Goal: Entertainment & Leisure: Consume media (video, audio)

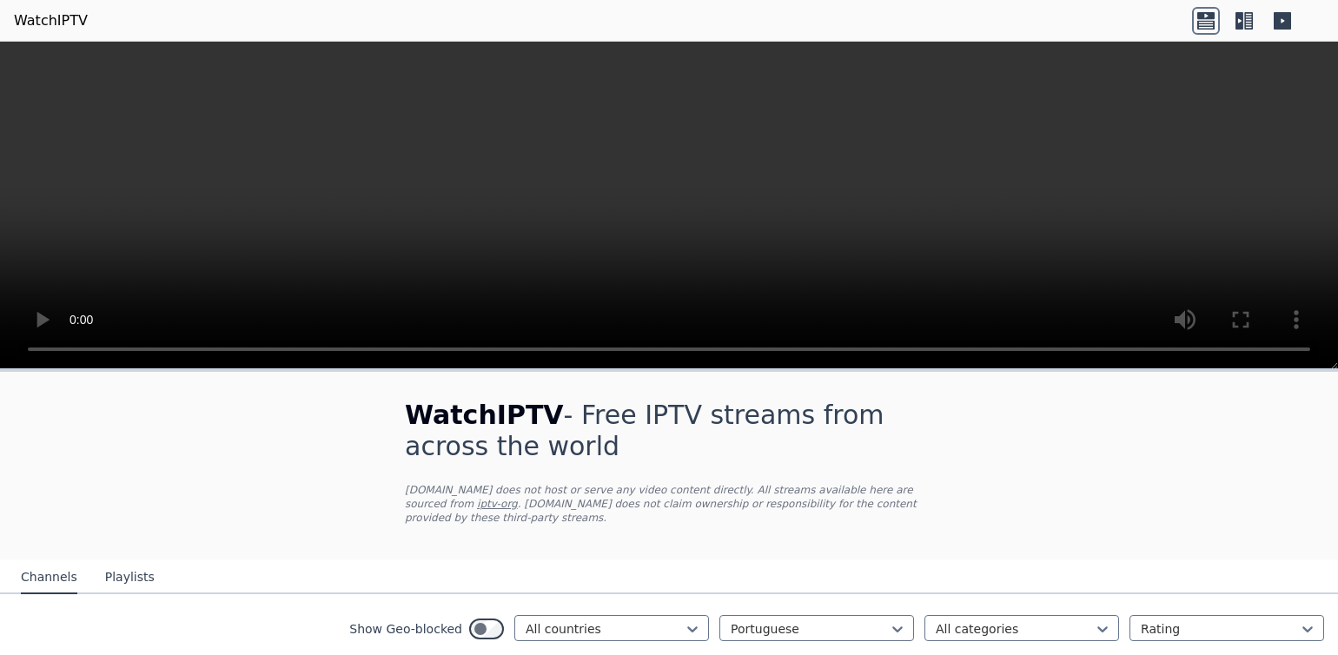
scroll to position [318, 0]
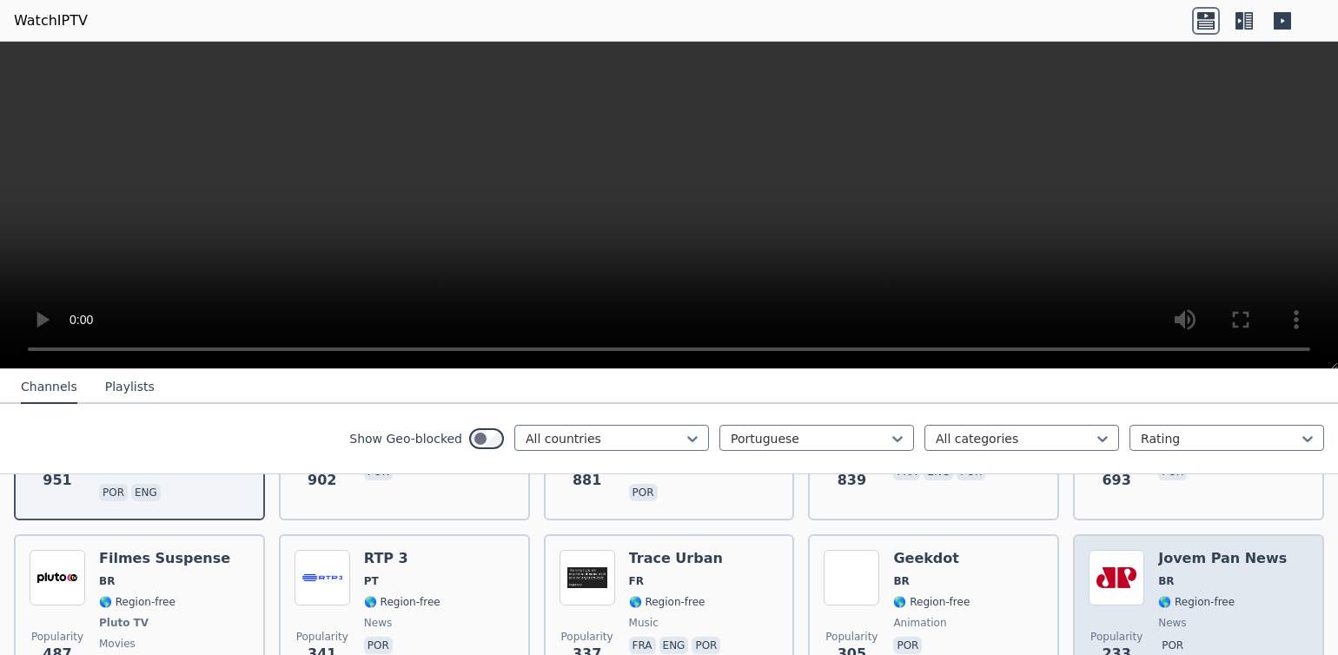
click at [1127, 592] on img at bounding box center [1117, 578] width 56 height 56
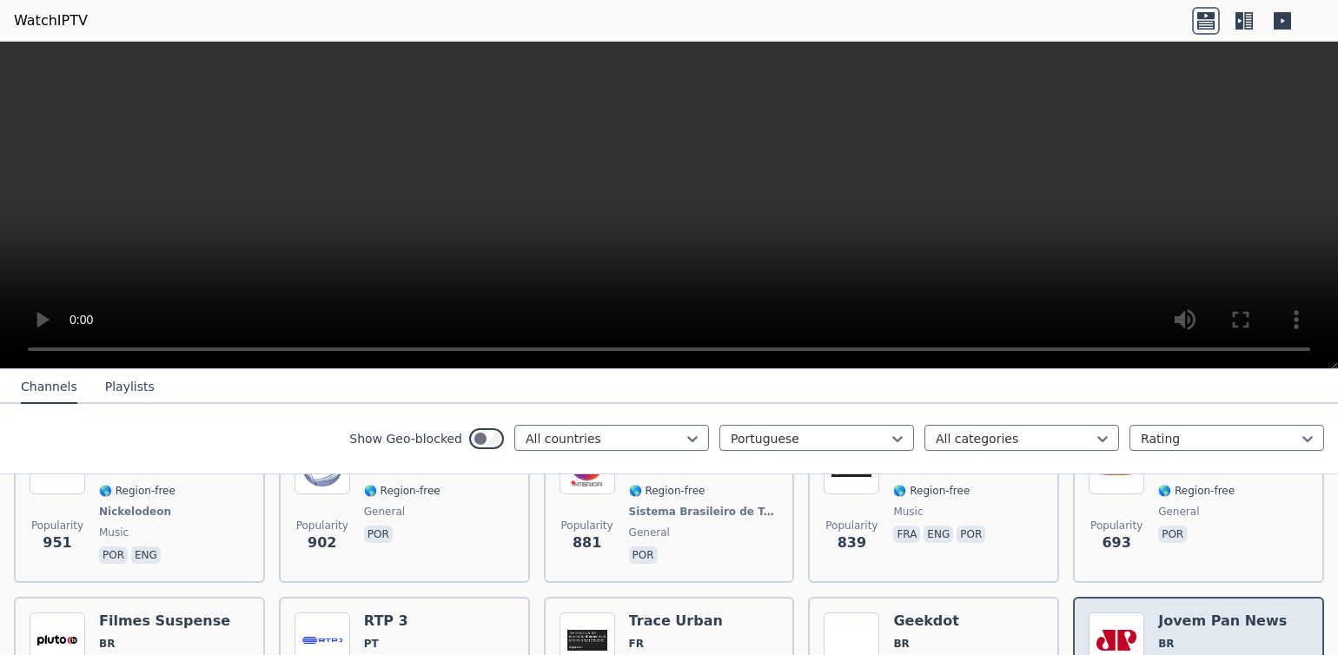
scroll to position [153, 0]
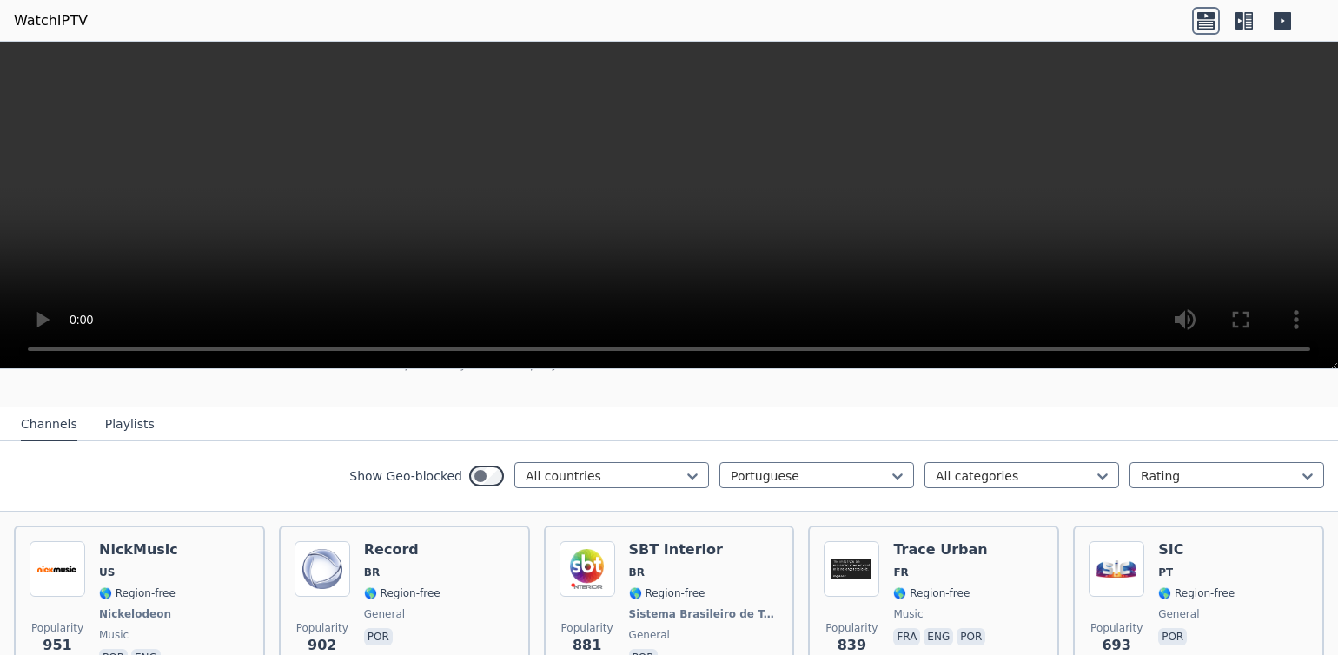
click at [1302, 350] on video at bounding box center [669, 206] width 1338 height 328
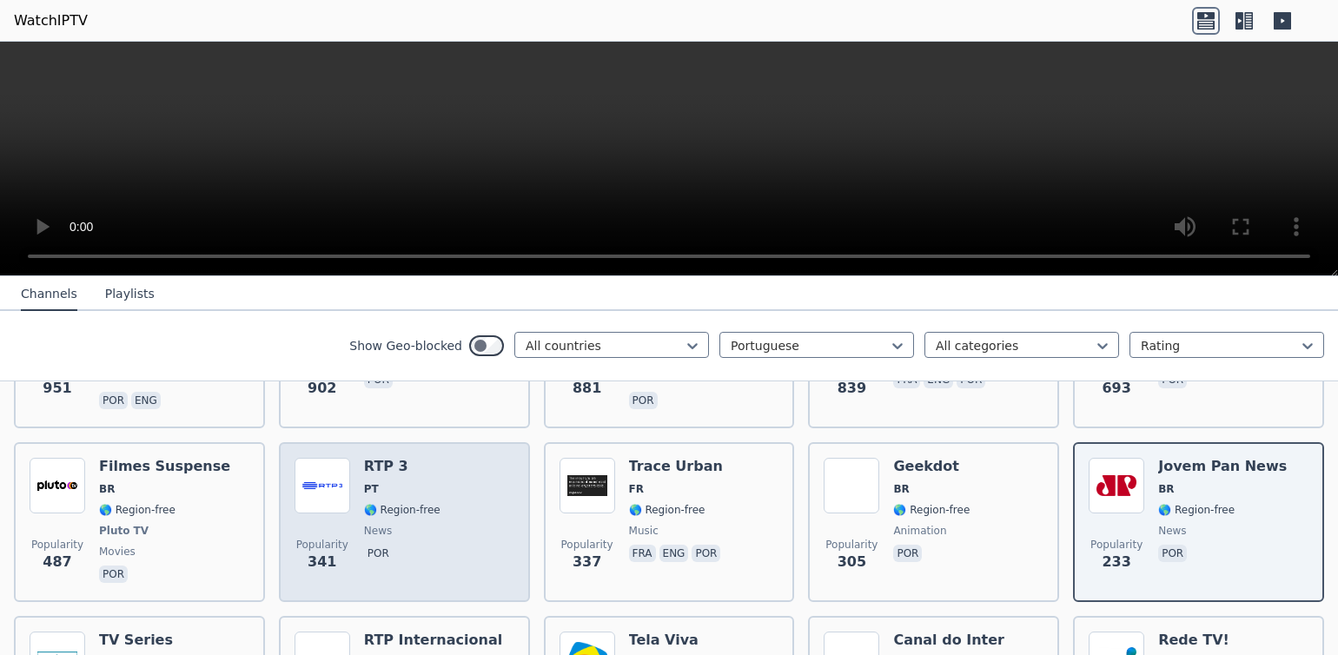
scroll to position [317, 0]
click at [322, 486] on img at bounding box center [323, 486] width 56 height 56
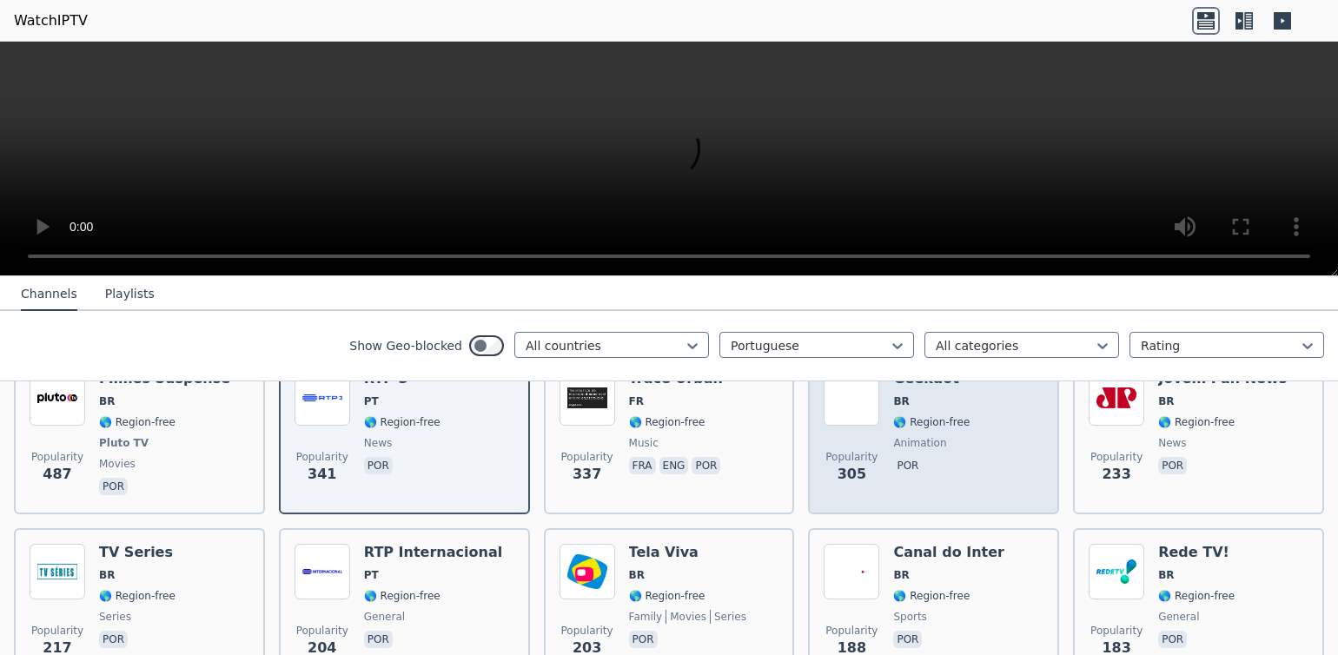
scroll to position [393, 0]
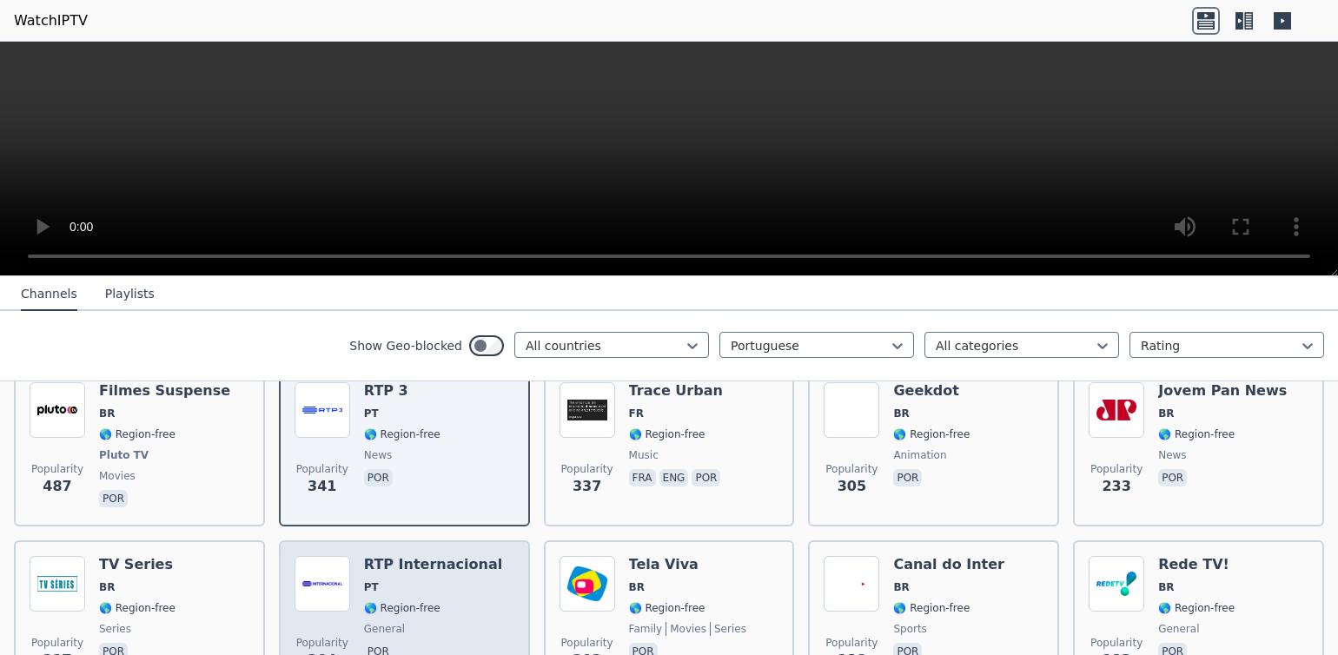
click at [323, 601] on img at bounding box center [323, 584] width 56 height 56
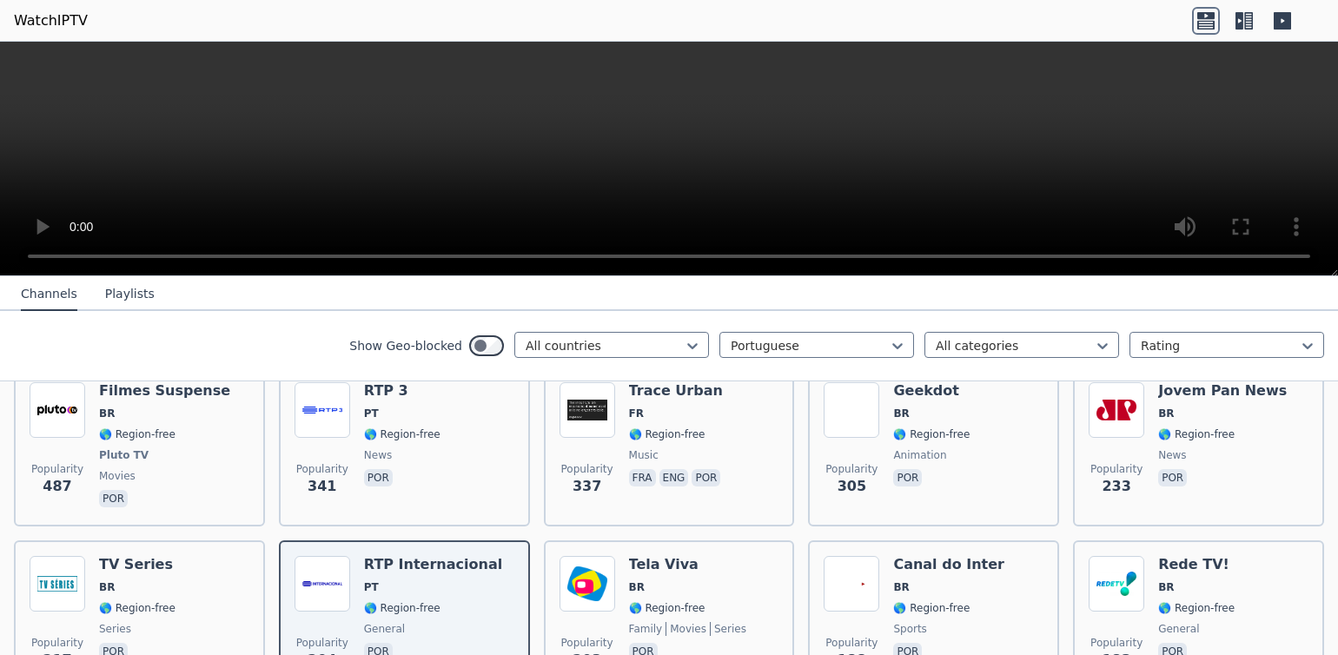
scroll to position [518, 0]
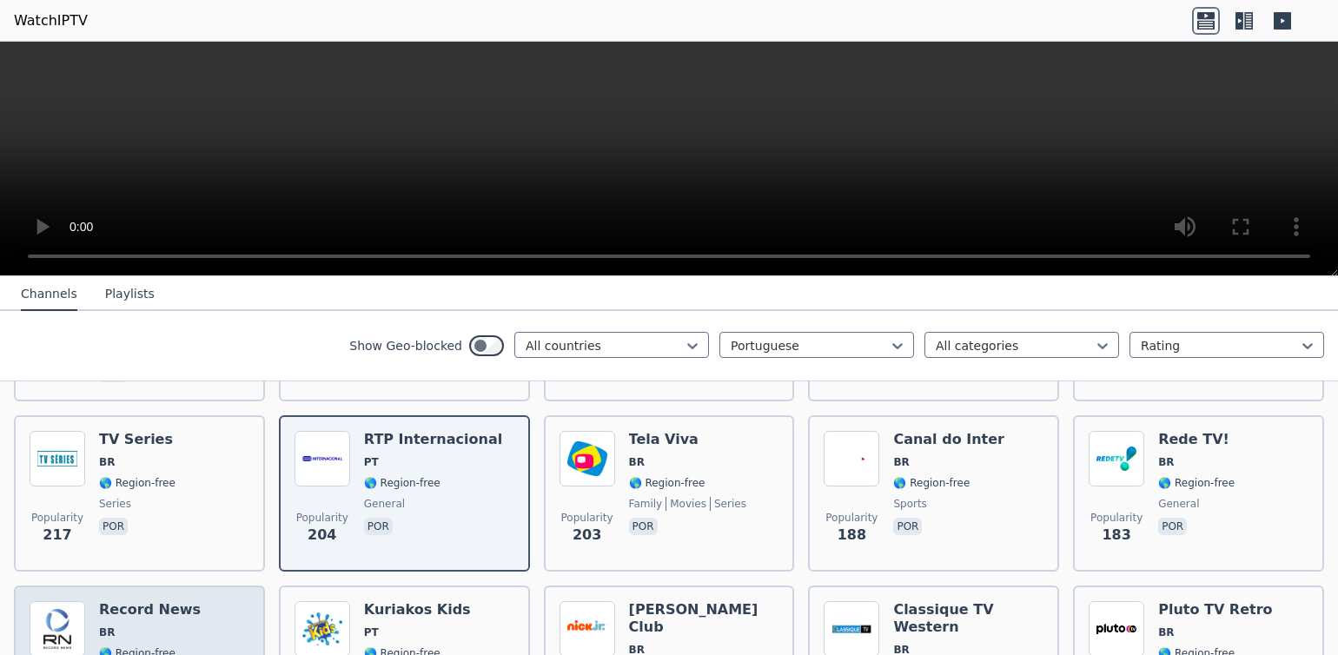
click at [59, 627] on img at bounding box center [58, 629] width 56 height 56
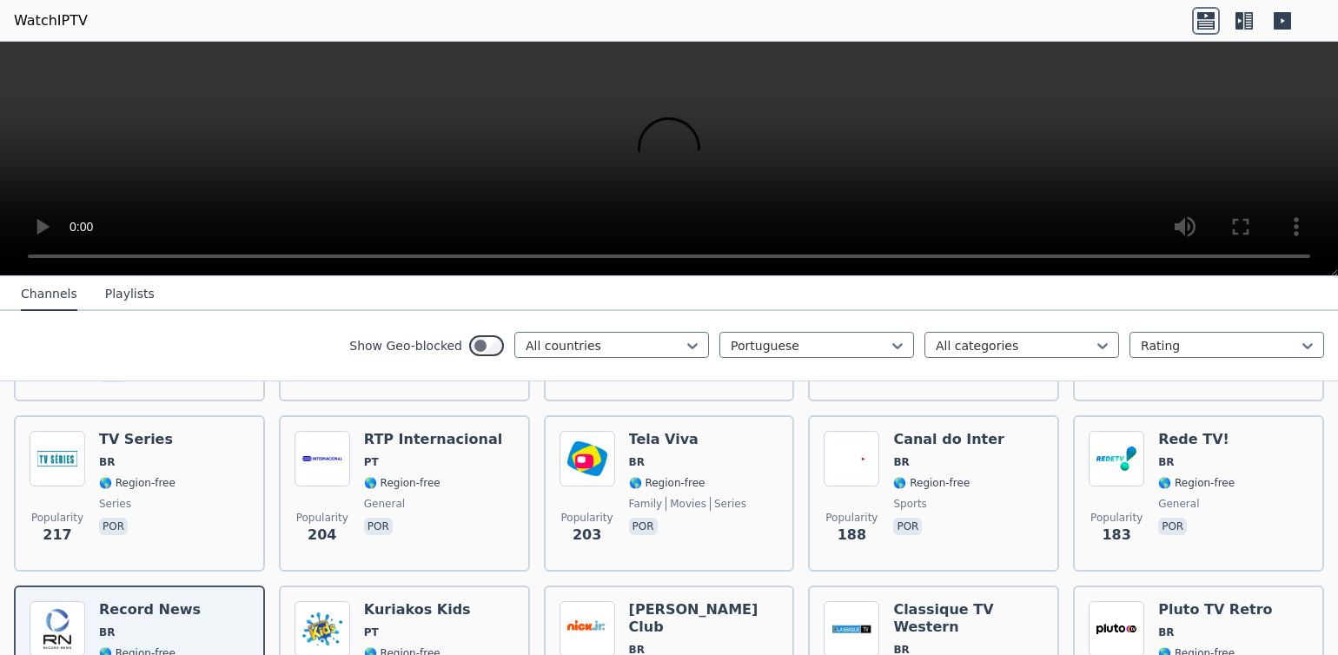
scroll to position [719, 0]
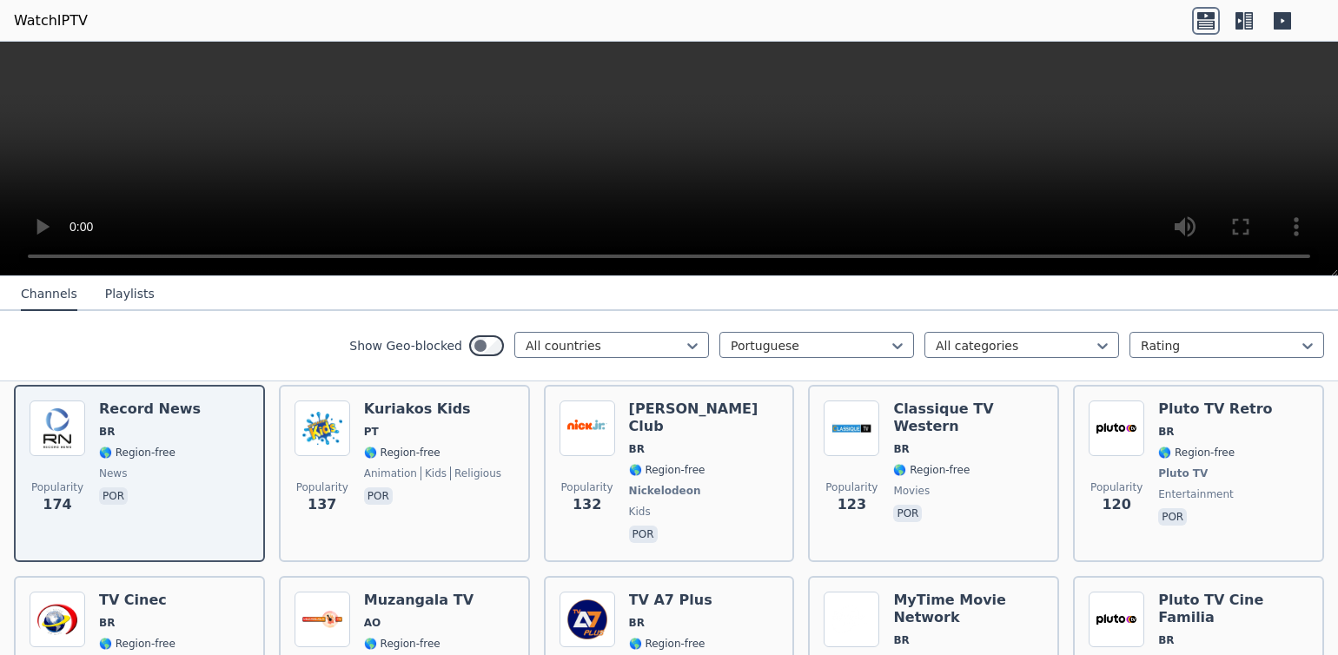
click at [1314, 264] on video at bounding box center [669, 159] width 1338 height 235
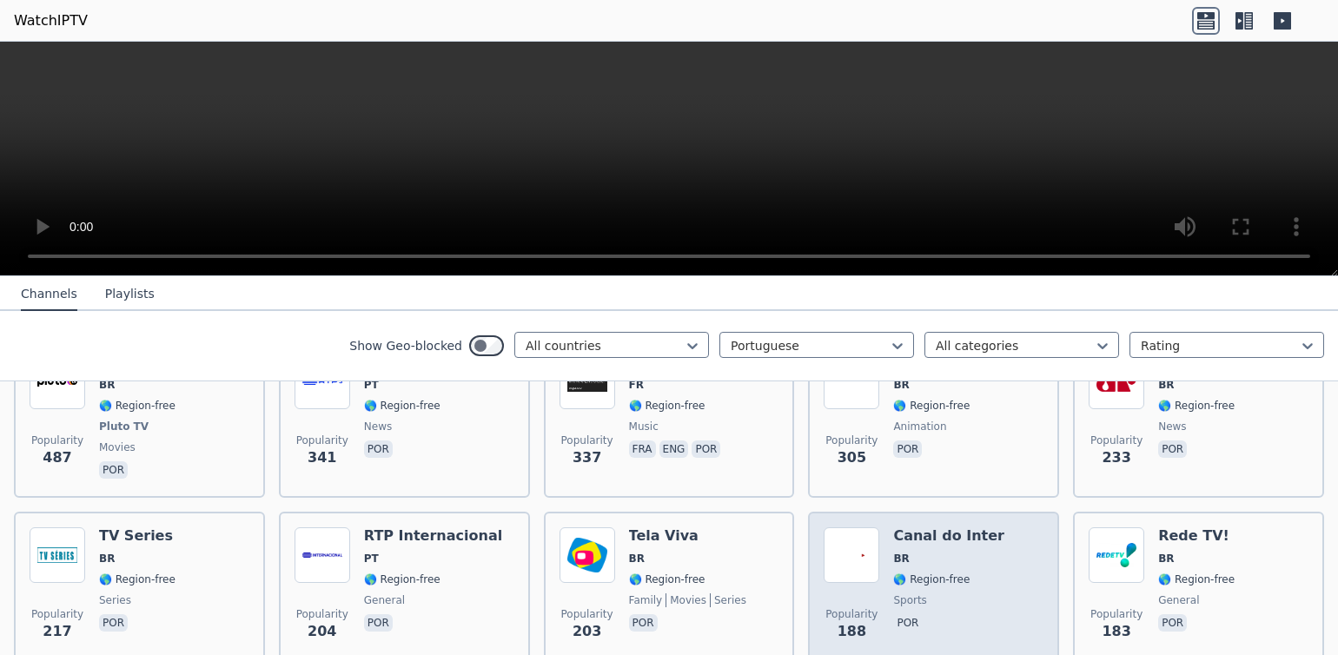
scroll to position [370, 0]
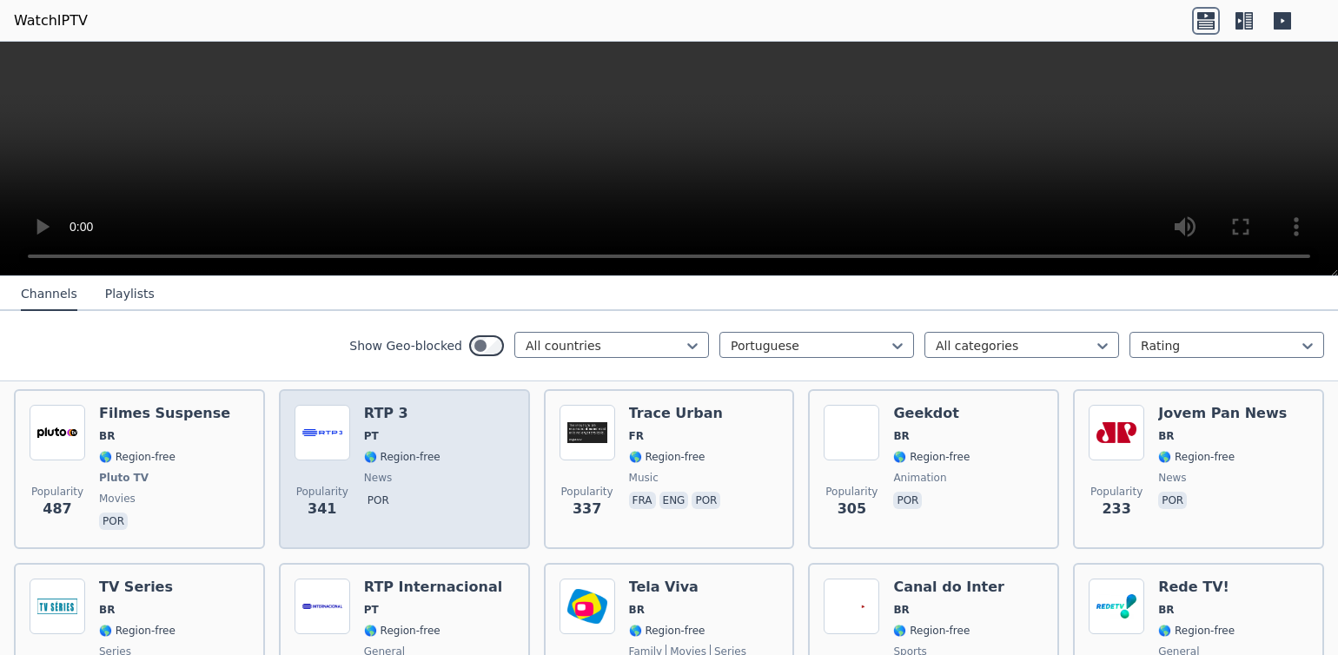
click at [305, 446] on img at bounding box center [323, 433] width 56 height 56
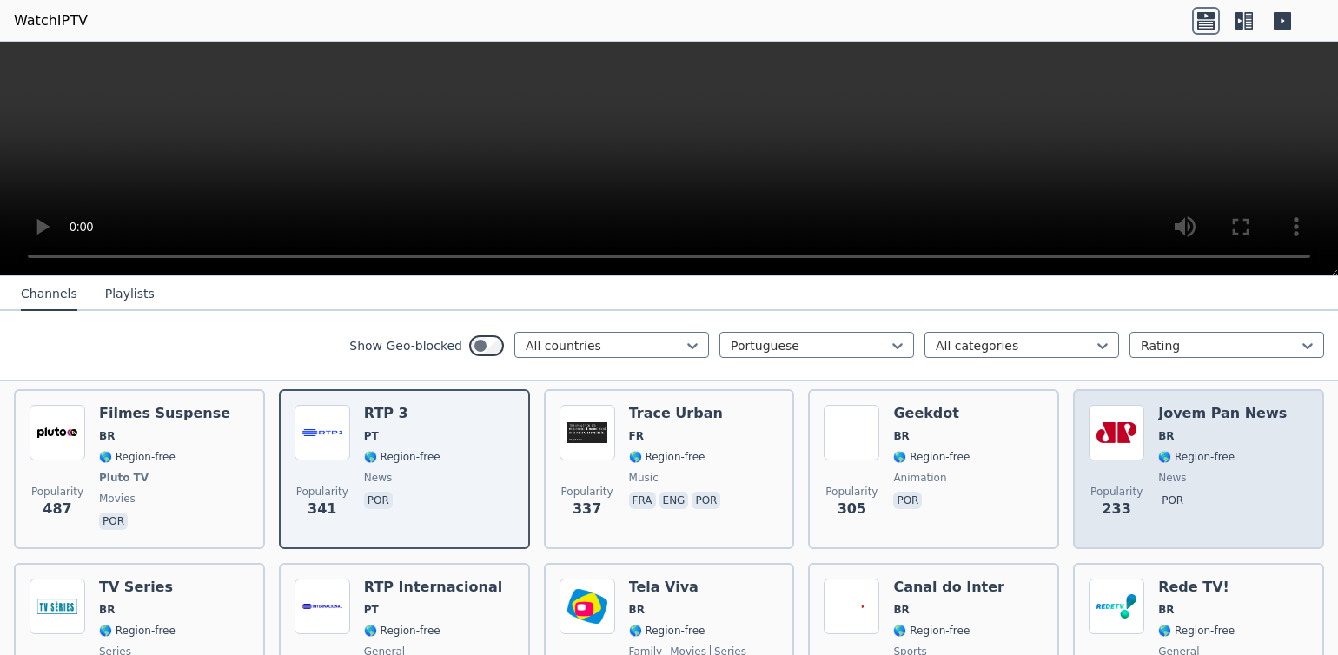
click at [1106, 435] on img at bounding box center [1117, 433] width 56 height 56
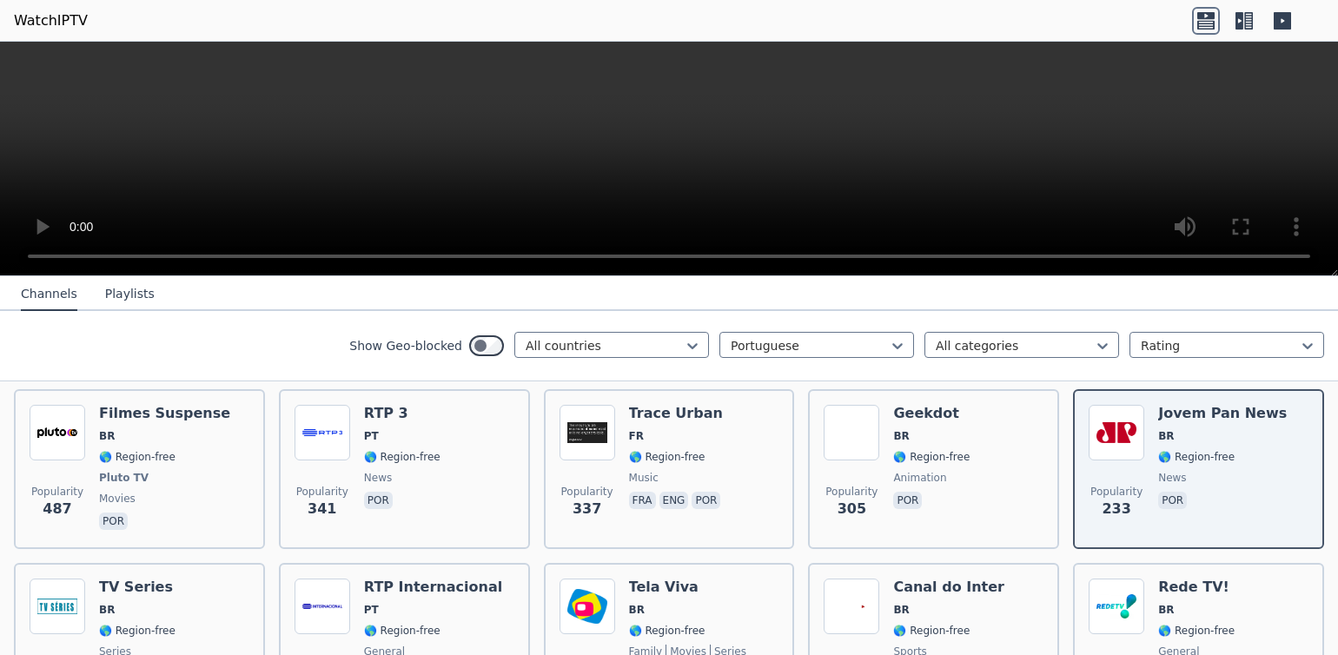
click at [1303, 256] on video at bounding box center [669, 159] width 1338 height 235
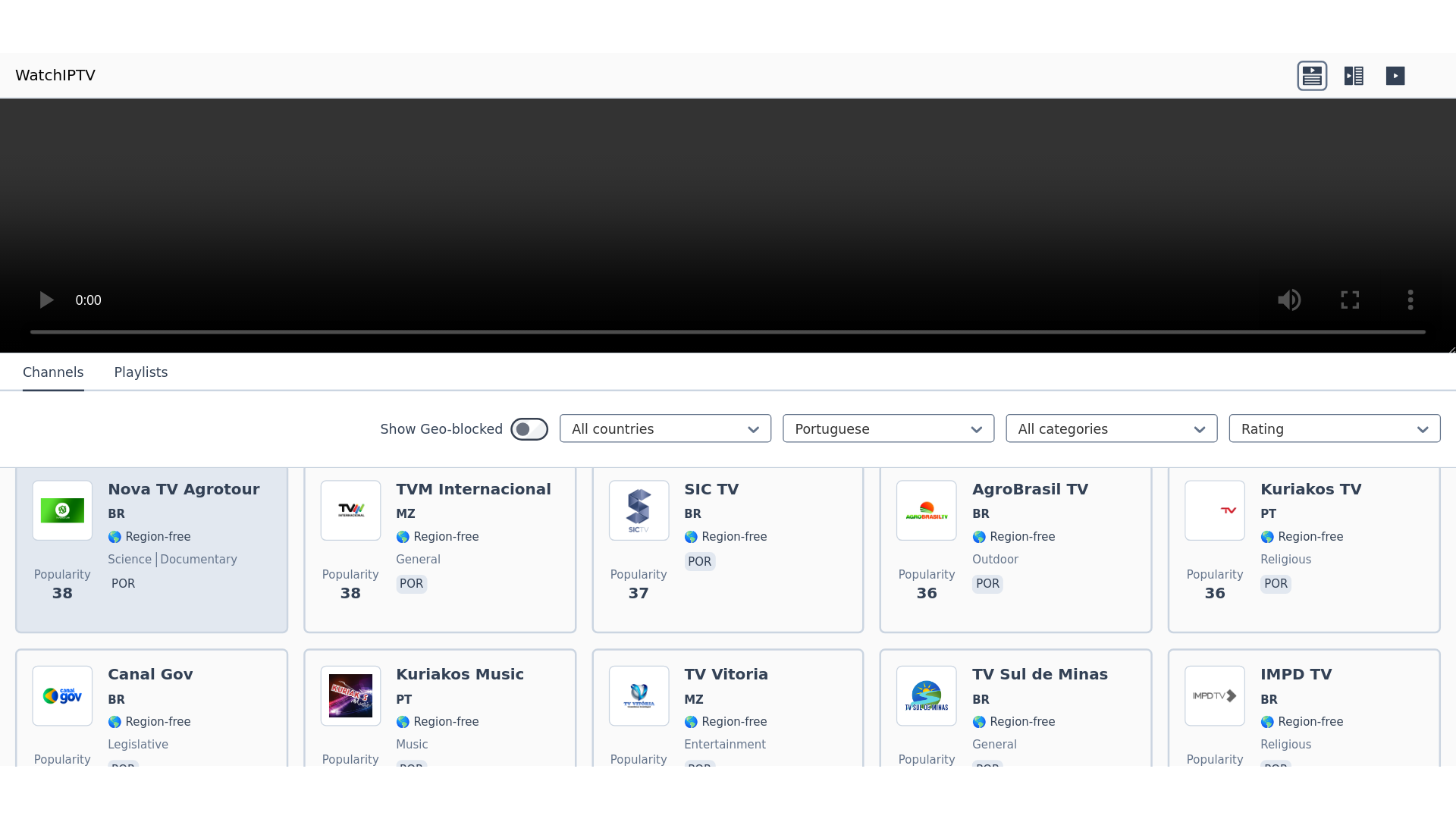
scroll to position [2044, 0]
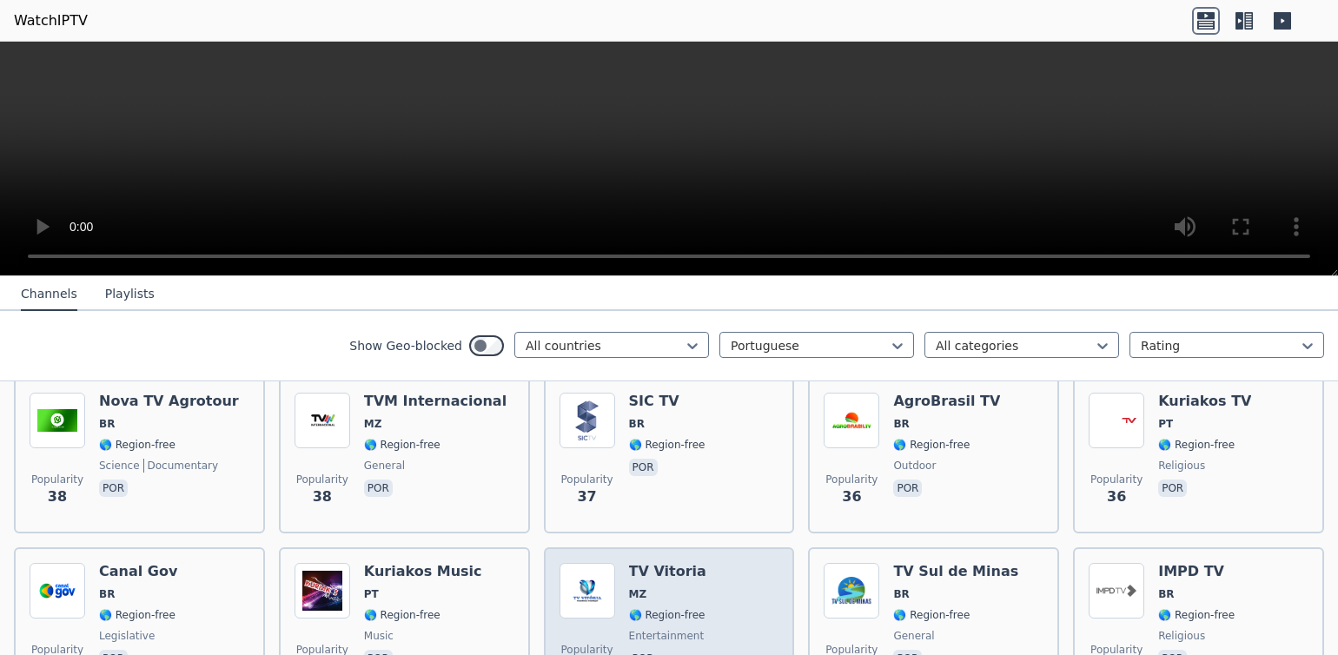
click at [574, 563] on img at bounding box center [588, 591] width 56 height 56
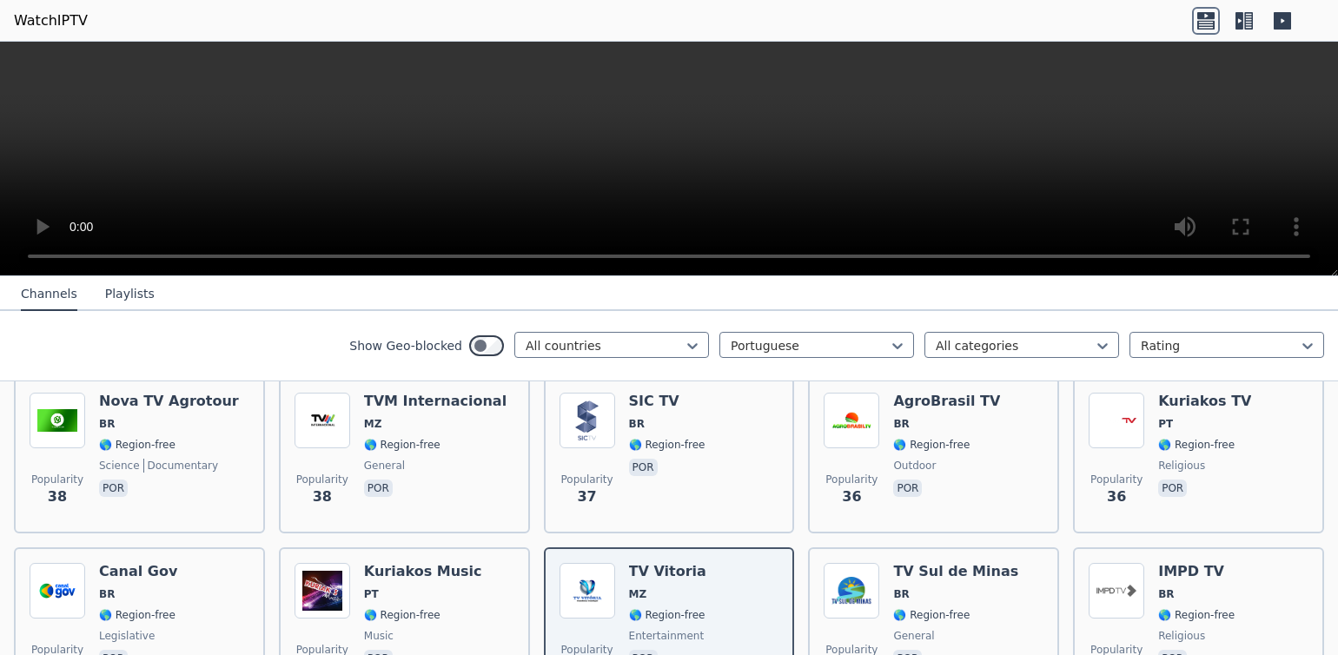
click at [1297, 257] on video at bounding box center [669, 159] width 1338 height 235
click at [27, 260] on video at bounding box center [669, 159] width 1338 height 235
